Goal: Information Seeking & Learning: Learn about a topic

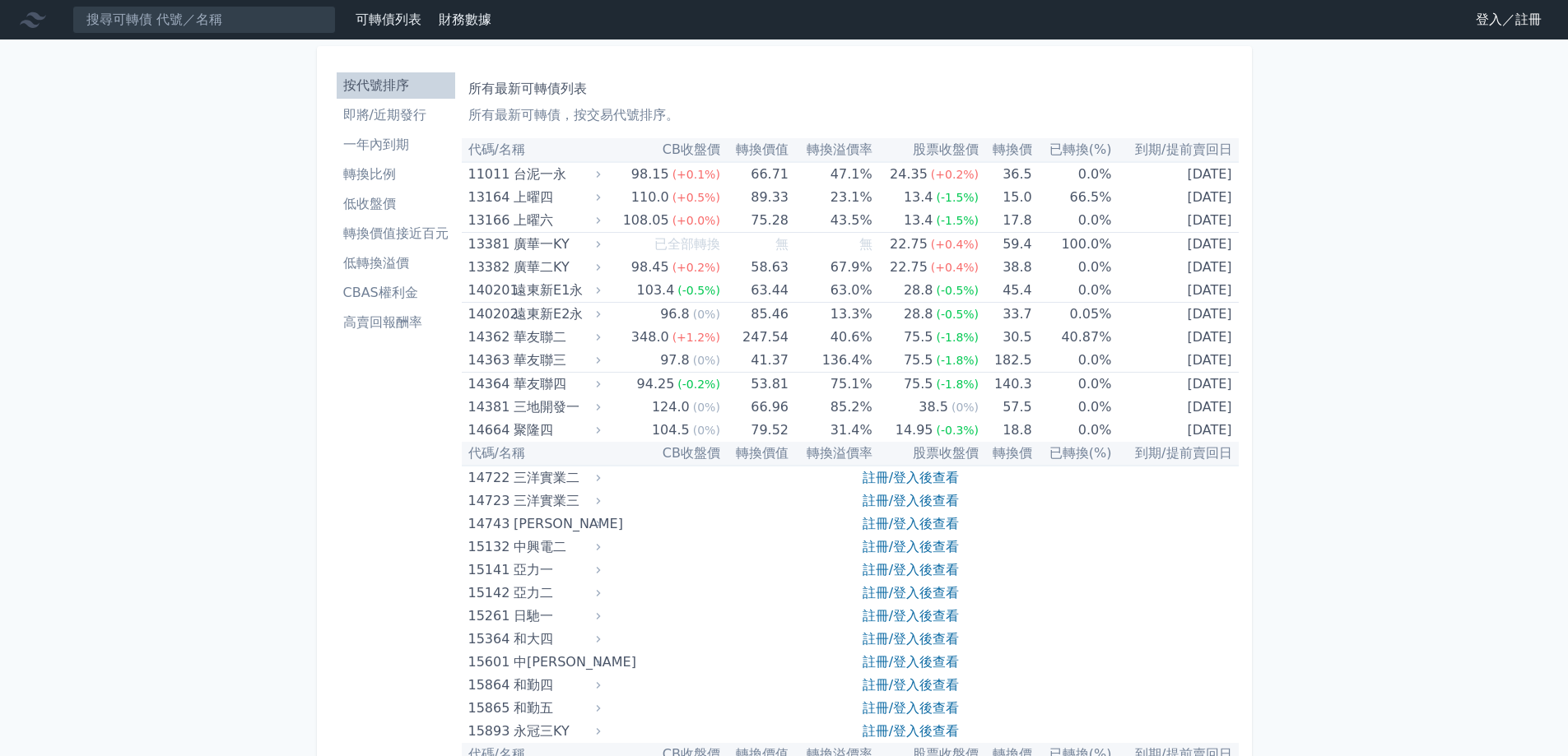
click at [1494, 17] on link "登入／註冊" at bounding box center [1508, 20] width 92 height 26
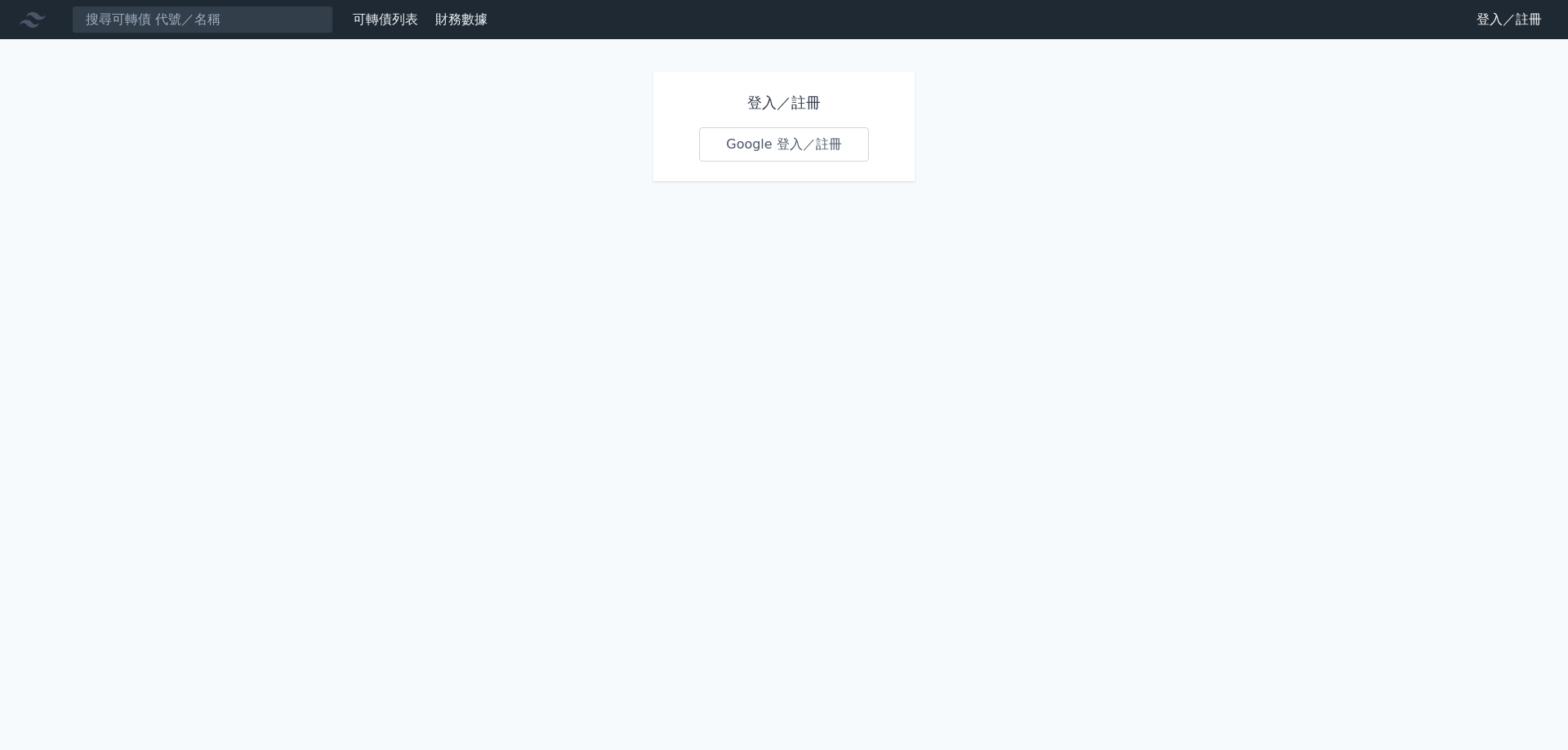
click at [821, 158] on link "Google 登入／註冊" at bounding box center [783, 145] width 170 height 34
click at [821, 150] on link "Google 登入／註冊" at bounding box center [783, 145] width 170 height 34
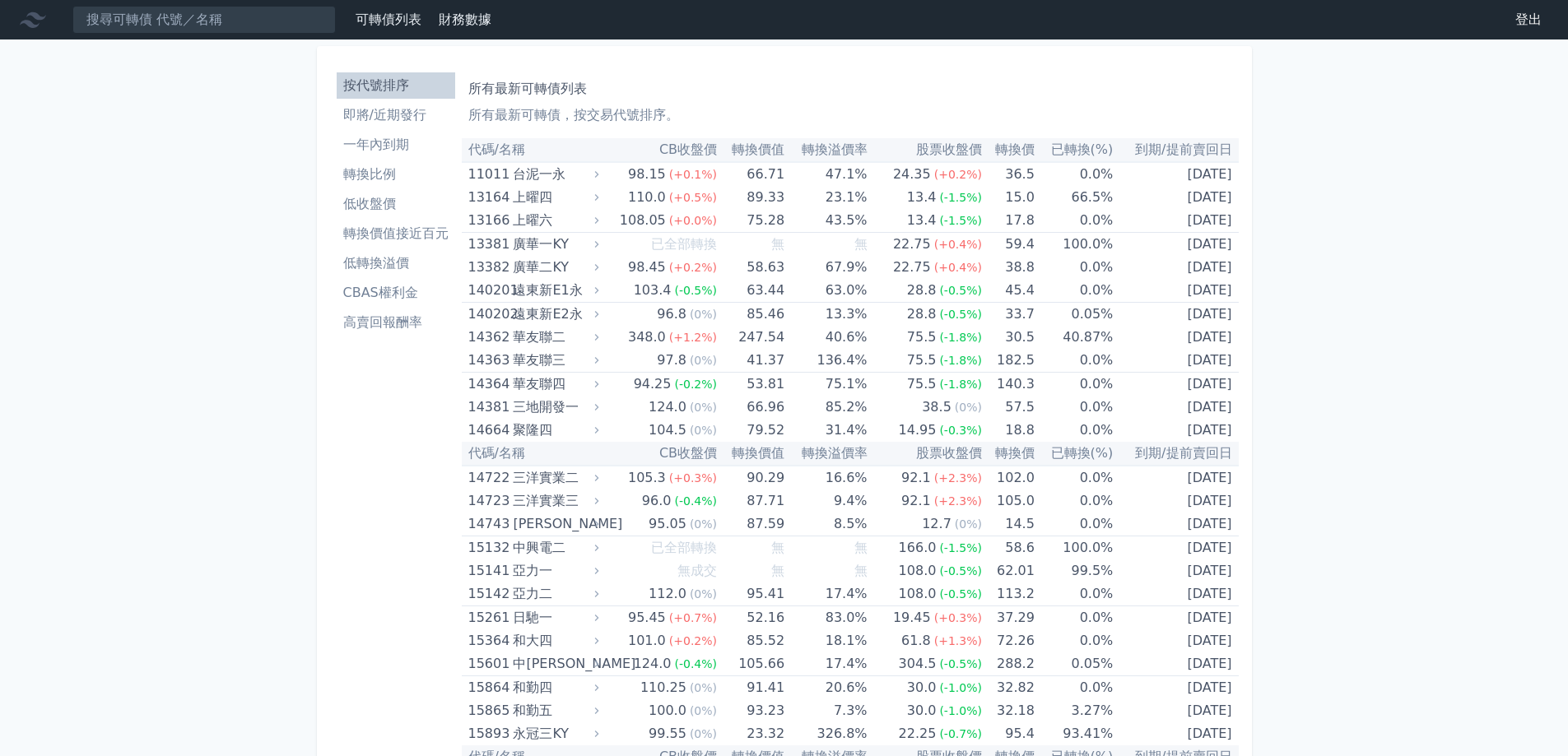
click at [394, 267] on li "低轉換溢價" at bounding box center [396, 263] width 119 height 20
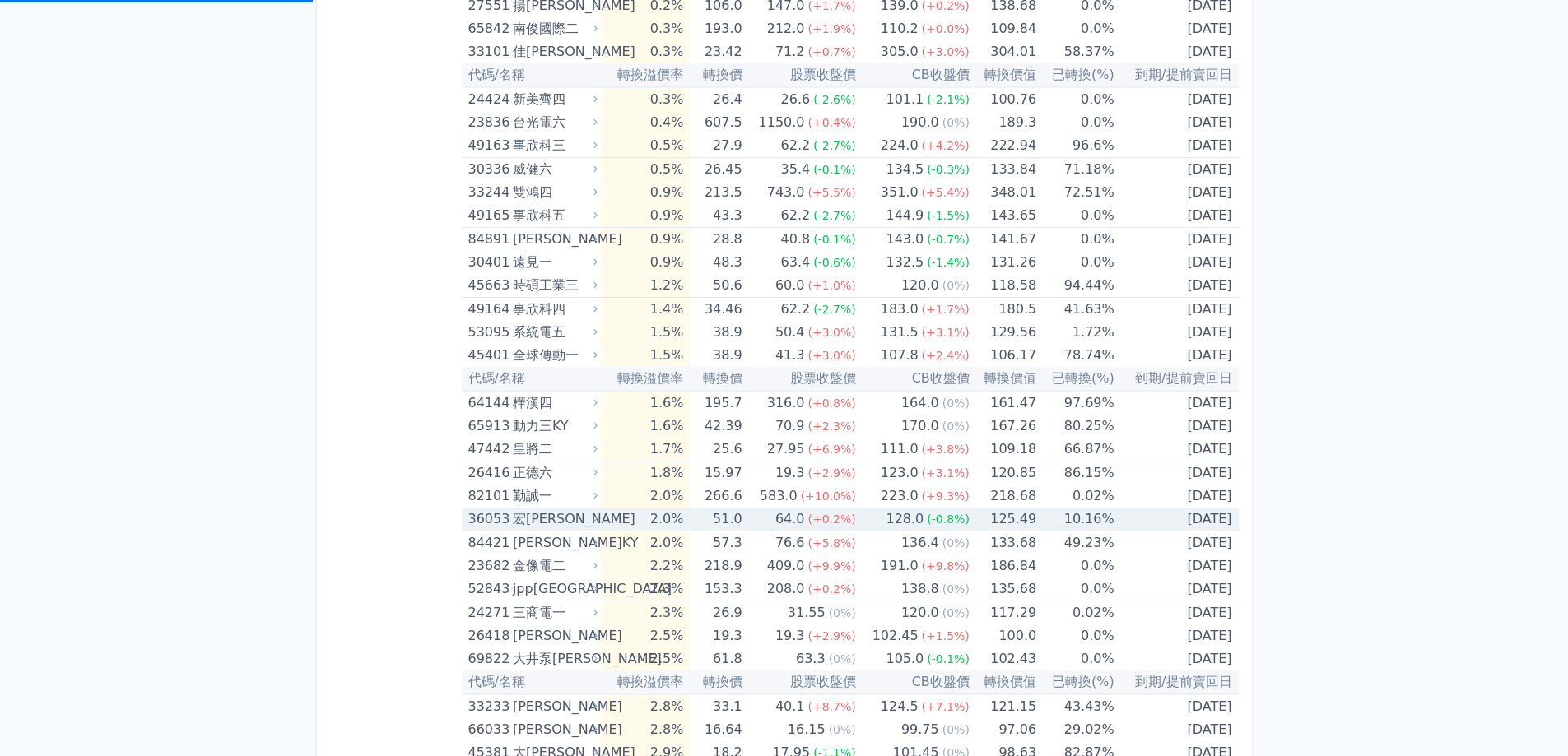
scroll to position [411, 0]
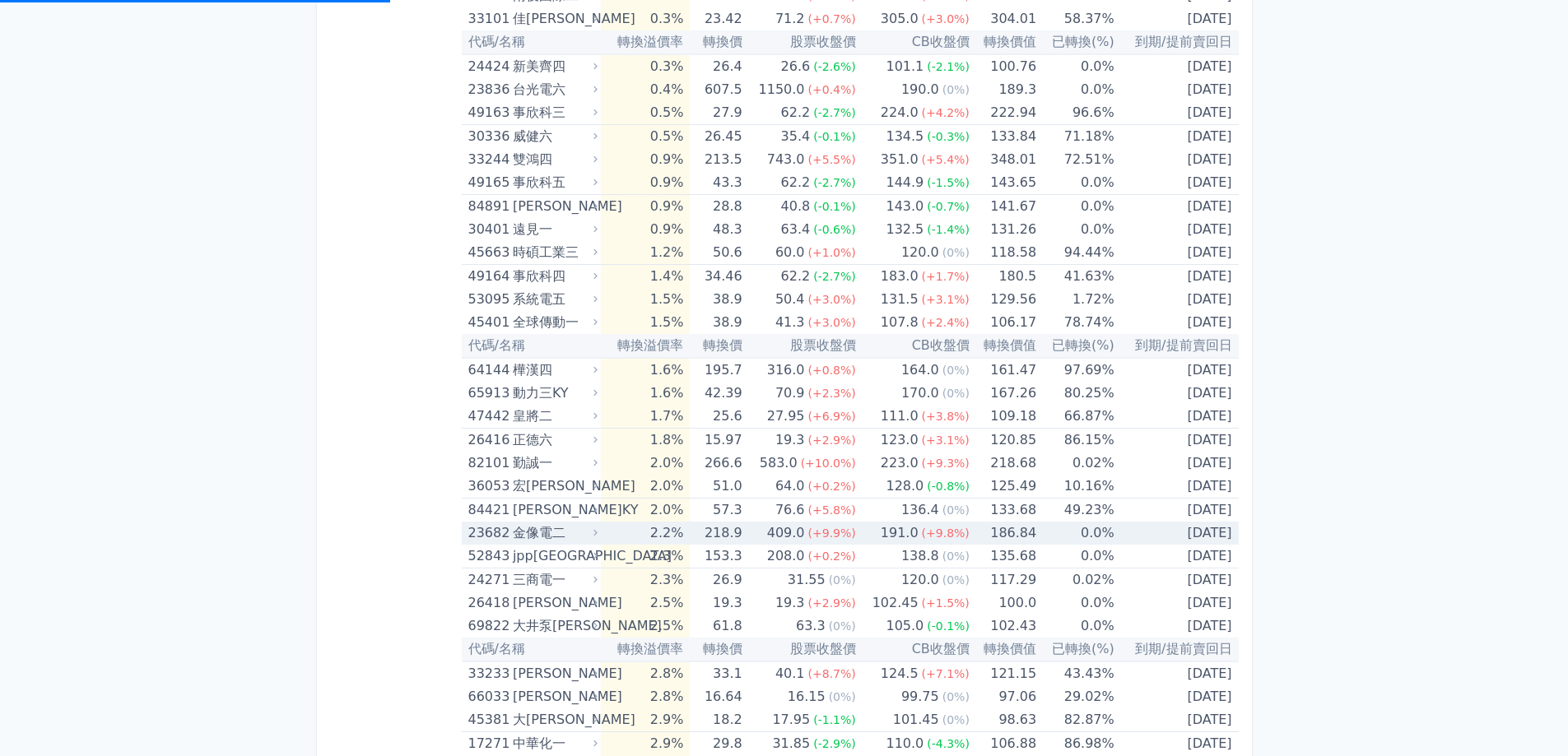
click at [570, 541] on div "金像電二" at bounding box center [554, 533] width 82 height 23
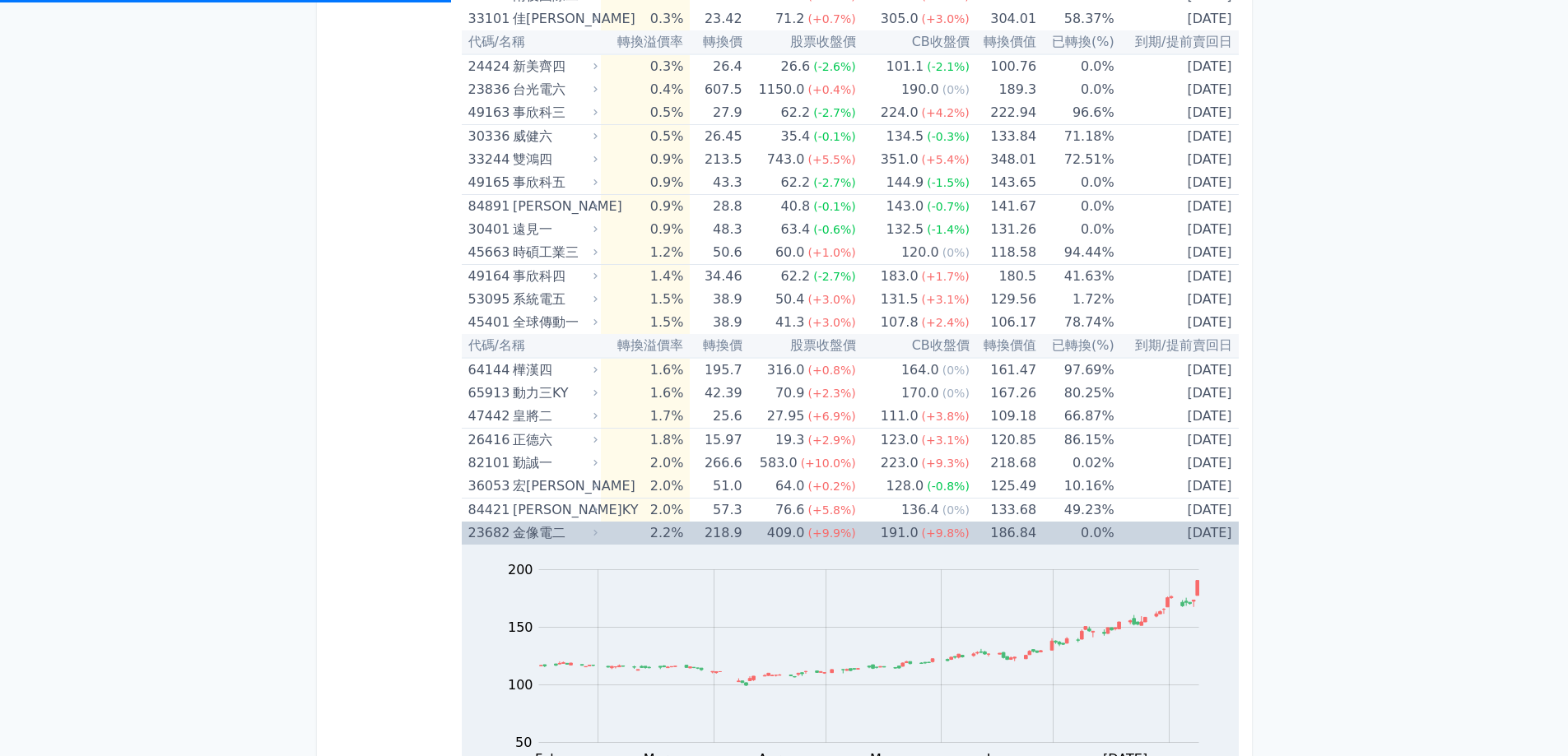
click at [570, 541] on div "金像電二" at bounding box center [554, 533] width 82 height 23
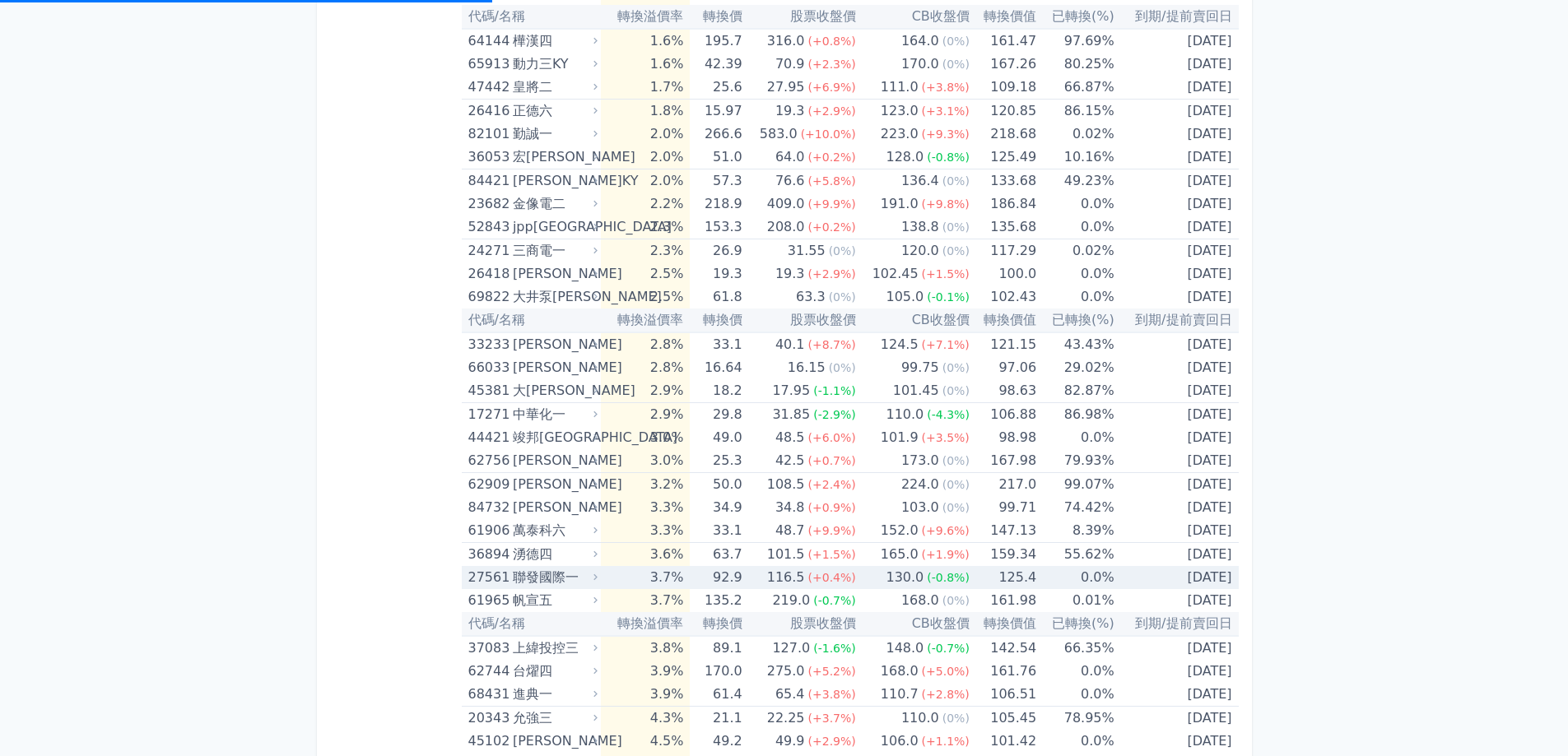
scroll to position [823, 0]
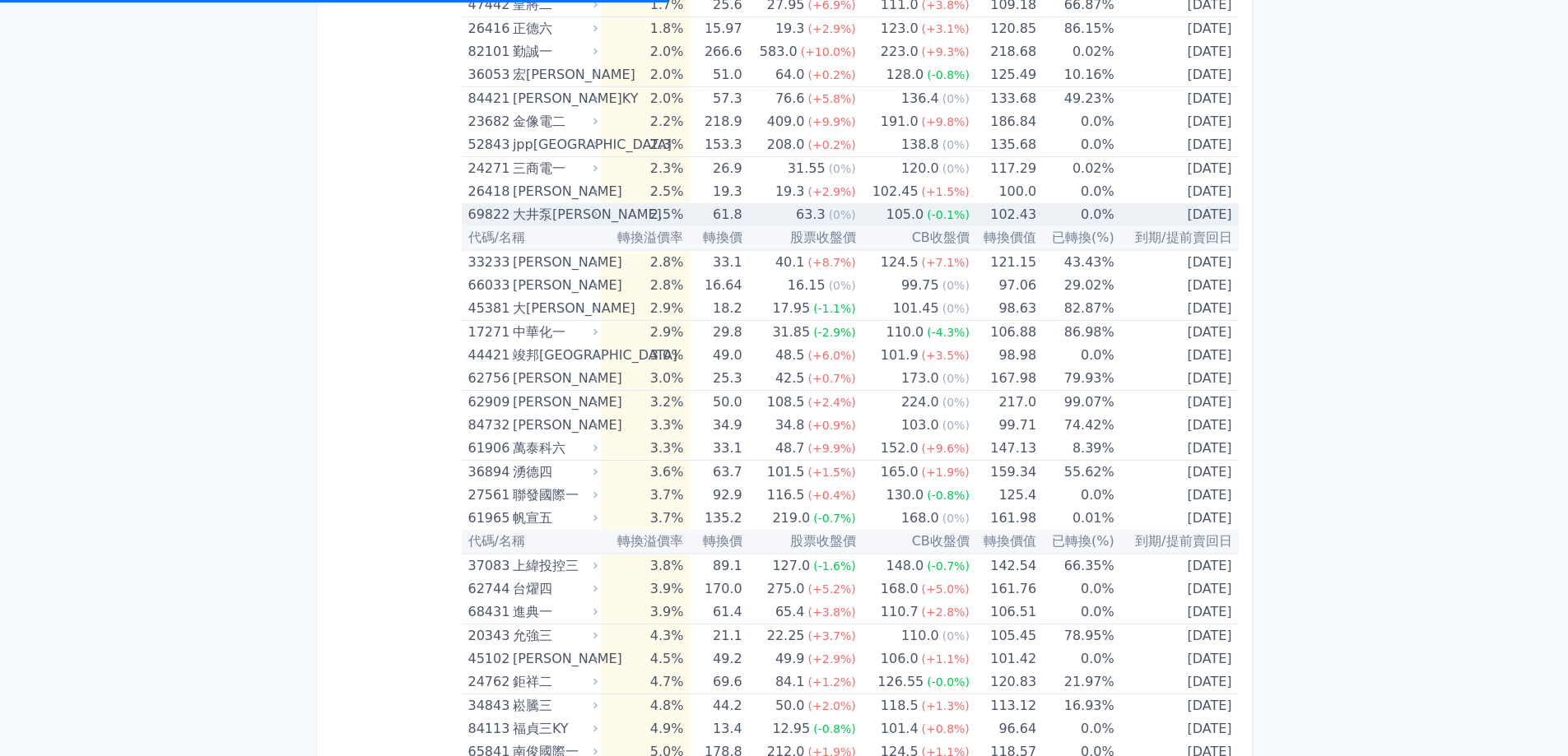
click at [553, 213] on div "大井泵[PERSON_NAME]" at bounding box center [554, 214] width 82 height 23
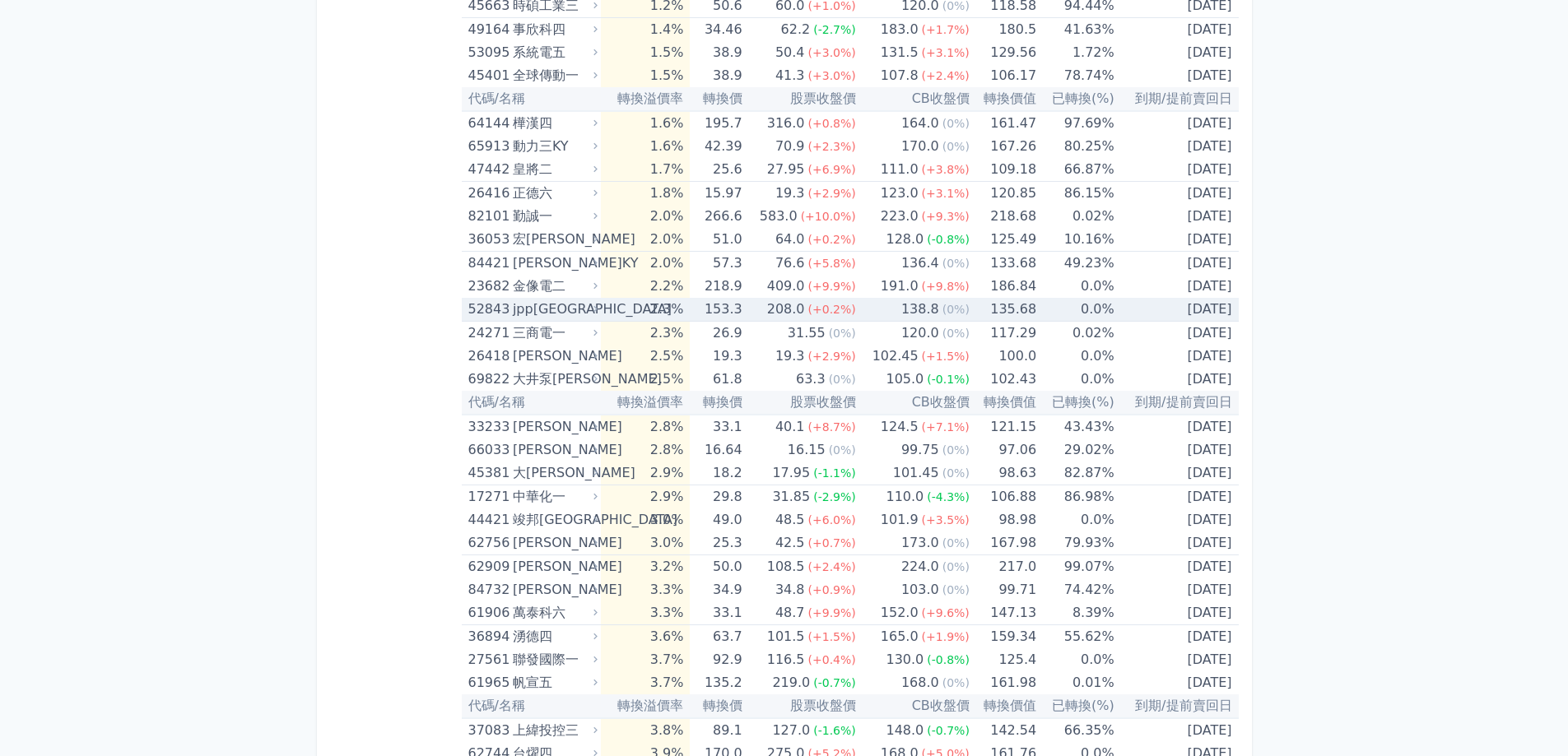
scroll to position [1455, 0]
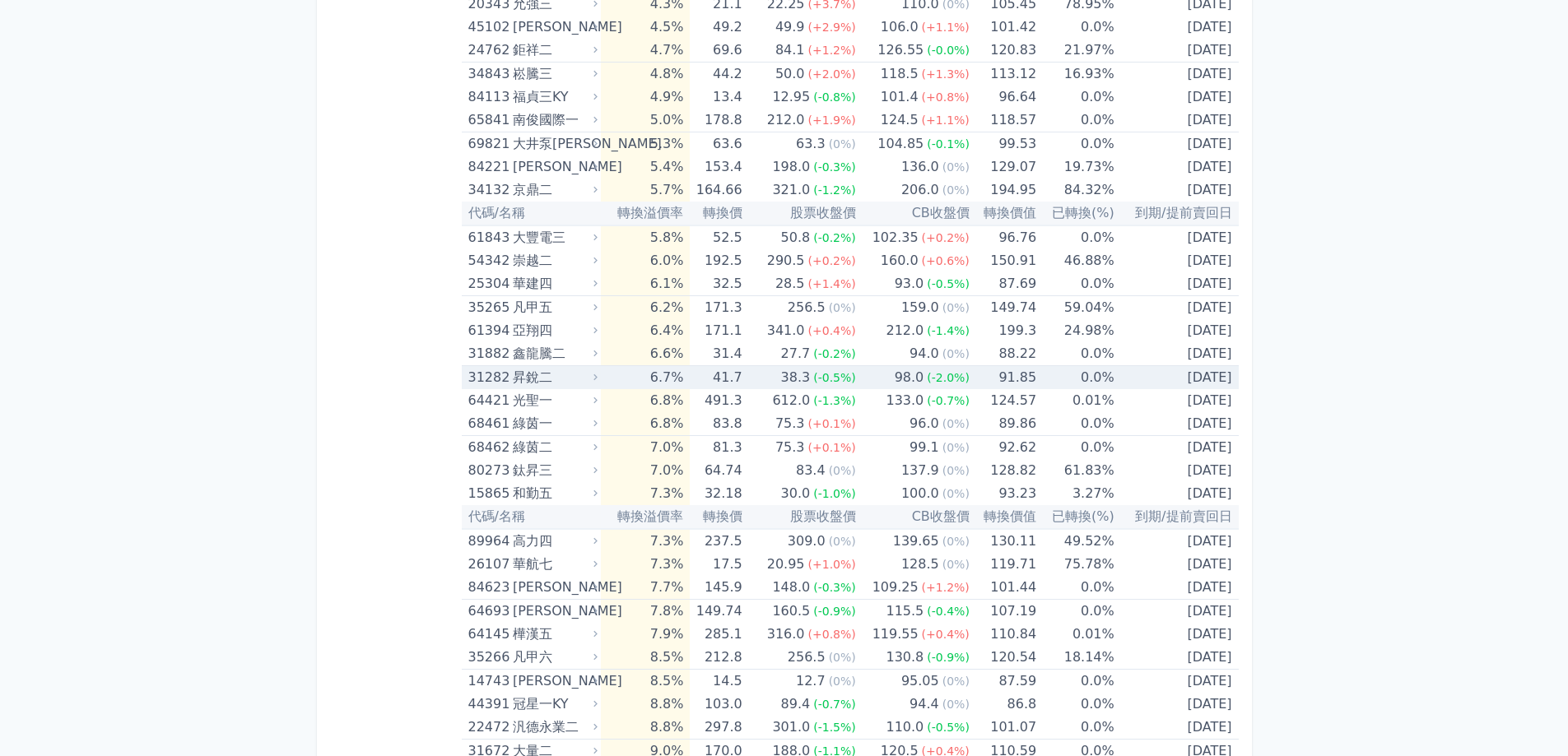
click at [741, 383] on td "41.7" at bounding box center [715, 378] width 52 height 23
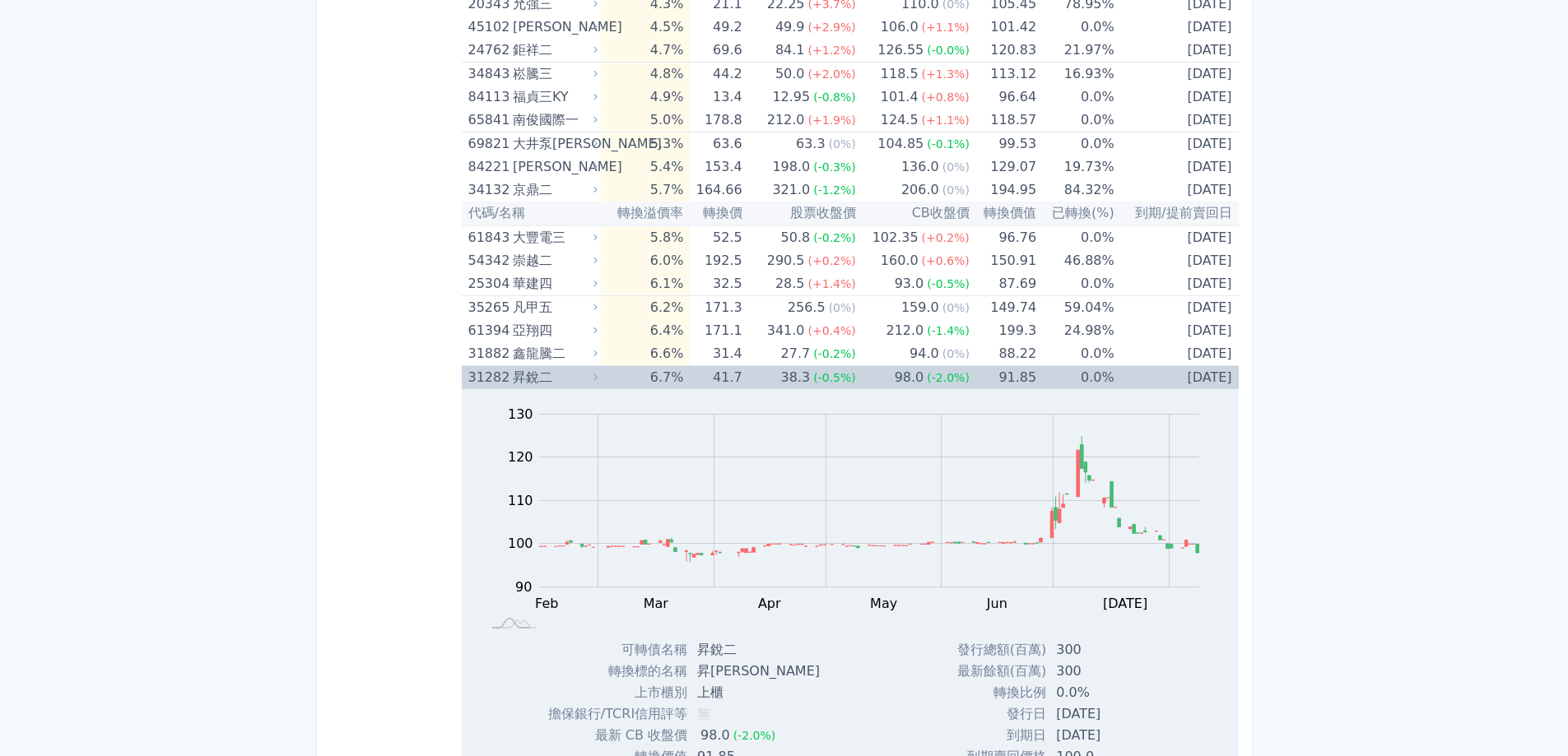
click at [741, 383] on td "41.7" at bounding box center [715, 378] width 52 height 23
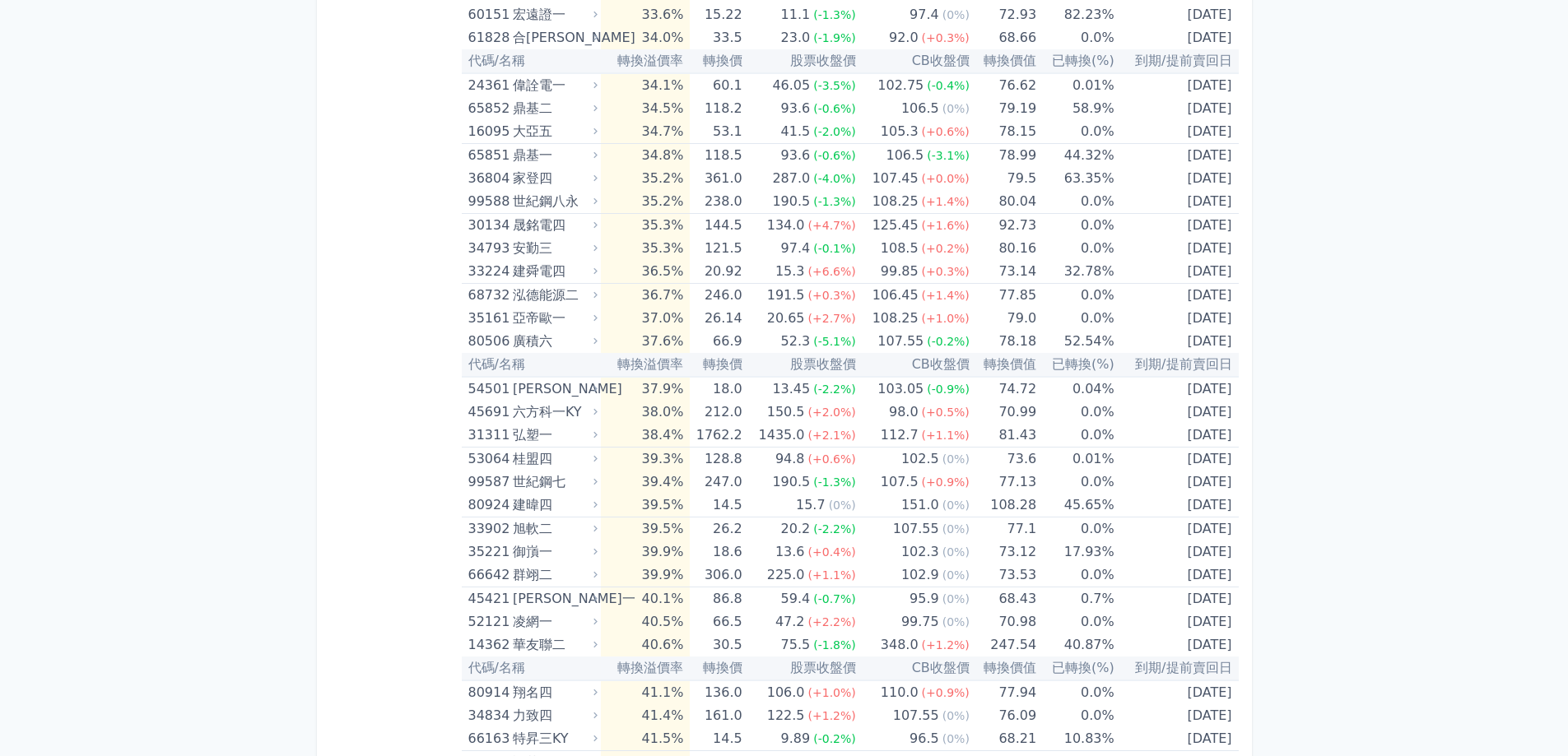
scroll to position [5222, 0]
